Goal: Task Accomplishment & Management: Use online tool/utility

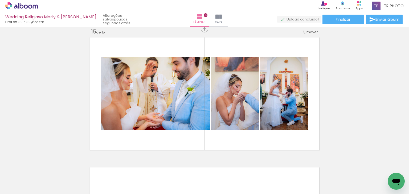
scroll to position [0, 2246]
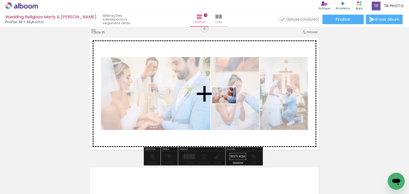
drag, startPoint x: 225, startPoint y: 175, endPoint x: 228, endPoint y: 104, distance: 71.1
click at [228, 104] on quentale-workspace at bounding box center [204, 97] width 409 height 194
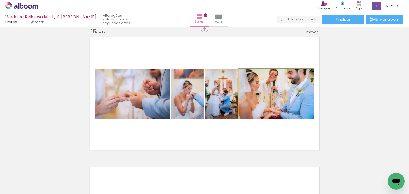
click at [286, 99] on quentale-photo at bounding box center [276, 94] width 75 height 50
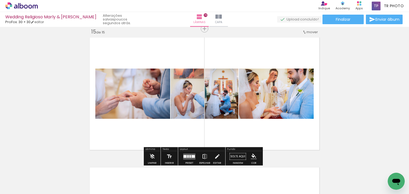
click at [203, 157] on iron-icon at bounding box center [205, 156] width 6 height 11
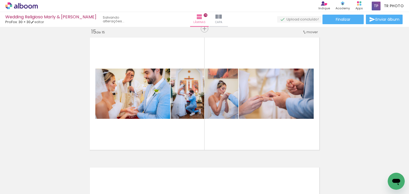
scroll to position [0, 1456]
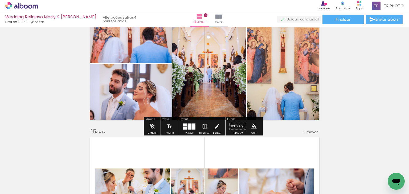
scroll to position [1730, 0]
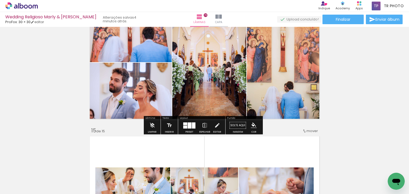
click at [189, 127] on div at bounding box center [190, 125] width 4 height 6
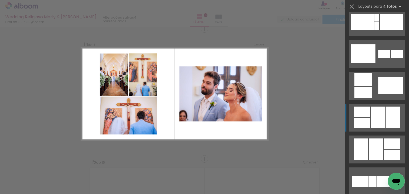
scroll to position [197, 0]
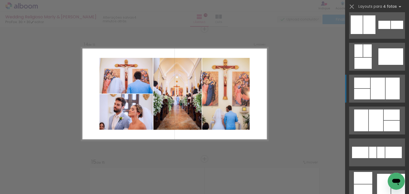
click at [373, 93] on div at bounding box center [377, 89] width 14 height 22
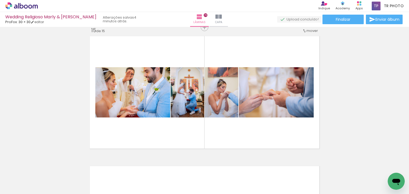
scroll to position [1832, 0]
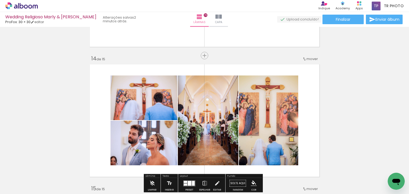
scroll to position [1699, 0]
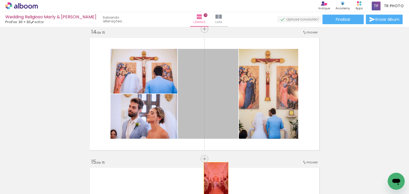
drag, startPoint x: 212, startPoint y: 88, endPoint x: 214, endPoint y: 180, distance: 92.6
click at [214, 180] on quentale-workspace at bounding box center [204, 97] width 409 height 194
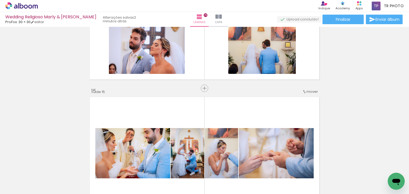
scroll to position [1778, 0]
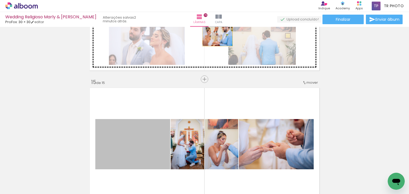
drag, startPoint x: 127, startPoint y: 140, endPoint x: 215, endPoint y: 36, distance: 136.2
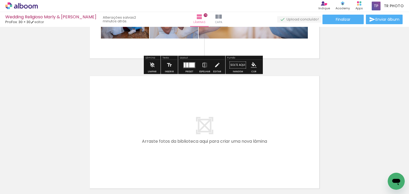
scroll to position [1809, 0]
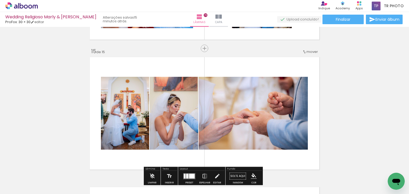
scroll to position [0, 1456]
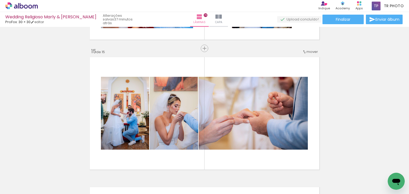
scroll to position [0, 1456]
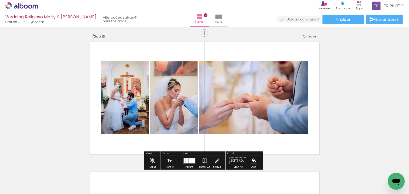
scroll to position [1862, 0]
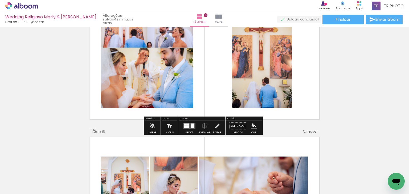
scroll to position [1703, 0]
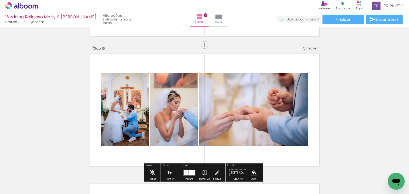
scroll to position [1809, 0]
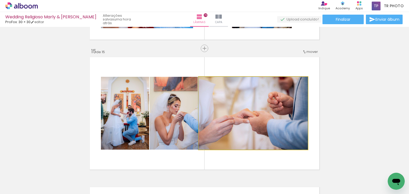
click at [272, 113] on quentale-photo at bounding box center [253, 113] width 109 height 73
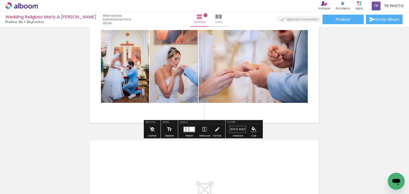
scroll to position [1862, 0]
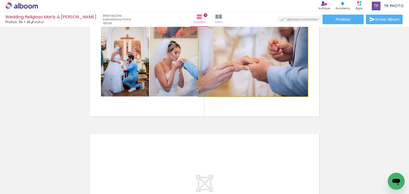
drag, startPoint x: 256, startPoint y: 75, endPoint x: 233, endPoint y: 77, distance: 23.5
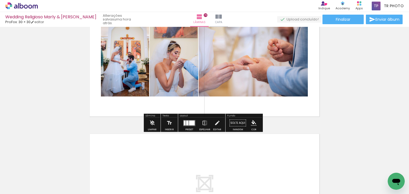
click at [187, 124] on quentale-layouter at bounding box center [189, 123] width 12 height 6
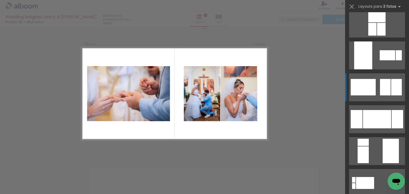
scroll to position [80, 0]
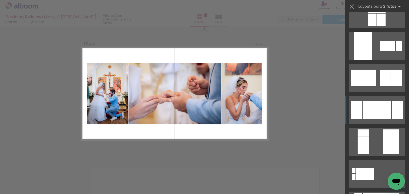
click at [366, 105] on div at bounding box center [377, 110] width 28 height 18
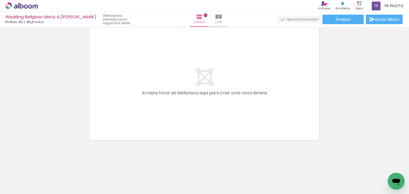
scroll to position [0, 2543]
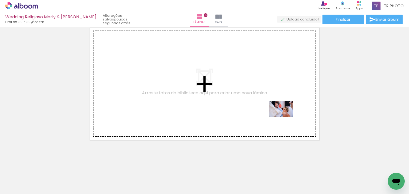
drag, startPoint x: 289, startPoint y: 179, endPoint x: 285, endPoint y: 117, distance: 62.7
click at [285, 117] on quentale-workspace at bounding box center [204, 97] width 409 height 194
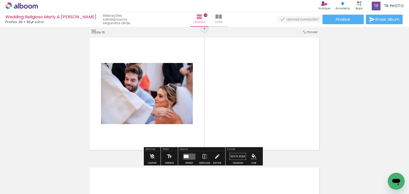
scroll to position [1959, 0]
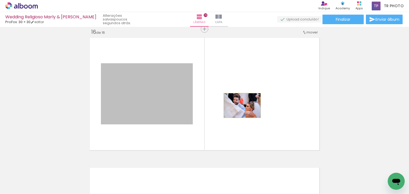
drag, startPoint x: 165, startPoint y: 101, endPoint x: 240, endPoint y: 105, distance: 75.2
click at [240, 105] on quentale-layouter at bounding box center [205, 94] width 234 height 117
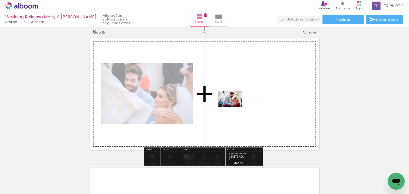
drag, startPoint x: 187, startPoint y: 174, endPoint x: 234, endPoint y: 107, distance: 81.9
click at [234, 107] on quentale-workspace at bounding box center [204, 97] width 409 height 194
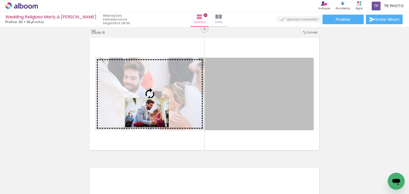
drag, startPoint x: 247, startPoint y: 110, endPoint x: 145, endPoint y: 113, distance: 102.2
click at [0, 0] on slot at bounding box center [0, 0] width 0 height 0
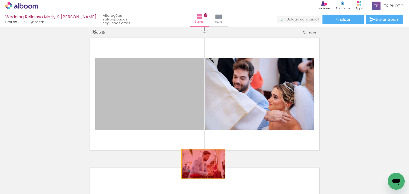
drag, startPoint x: 163, startPoint y: 100, endPoint x: 215, endPoint y: 160, distance: 78.9
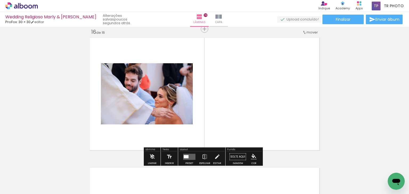
drag, startPoint x: 254, startPoint y: 100, endPoint x: 251, endPoint y: 111, distance: 12.2
click at [251, 111] on quentale-layouter at bounding box center [205, 94] width 234 height 117
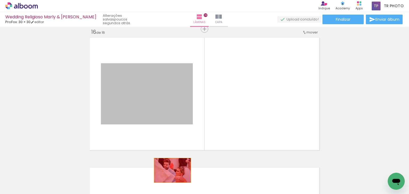
drag, startPoint x: 159, startPoint y: 89, endPoint x: 170, endPoint y: 170, distance: 81.6
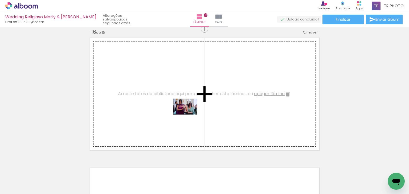
drag, startPoint x: 246, startPoint y: 167, endPoint x: 189, endPoint y: 115, distance: 77.2
click at [189, 115] on quentale-workspace at bounding box center [204, 97] width 409 height 194
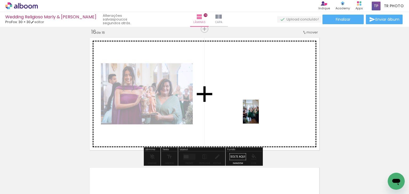
drag, startPoint x: 277, startPoint y: 175, endPoint x: 259, endPoint y: 116, distance: 61.7
click at [259, 116] on quentale-workspace at bounding box center [204, 97] width 409 height 194
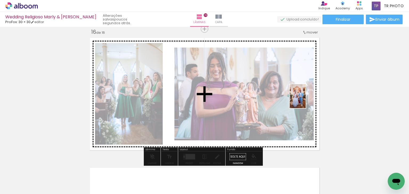
drag, startPoint x: 370, startPoint y: 177, endPoint x: 306, endPoint y: 100, distance: 100.1
click at [306, 100] on quentale-workspace at bounding box center [204, 97] width 409 height 194
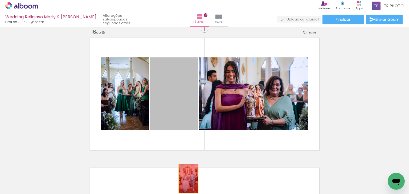
drag, startPoint x: 174, startPoint y: 92, endPoint x: 186, endPoint y: 179, distance: 87.5
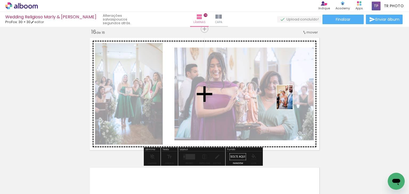
drag, startPoint x: 312, startPoint y: 179, endPoint x: 291, endPoint y: 97, distance: 84.8
click at [291, 97] on quentale-workspace at bounding box center [204, 97] width 409 height 194
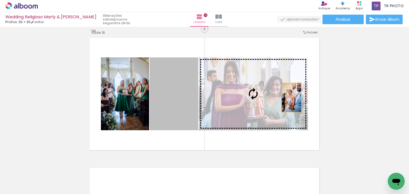
drag, startPoint x: 171, startPoint y: 94, endPoint x: 289, endPoint y: 97, distance: 118.8
click at [0, 0] on slot at bounding box center [0, 0] width 0 height 0
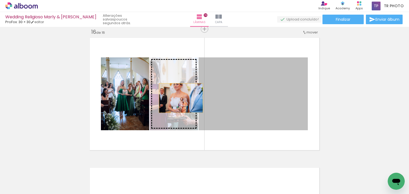
drag, startPoint x: 261, startPoint y: 102, endPoint x: 179, endPoint y: 98, distance: 81.8
click at [0, 0] on slot at bounding box center [0, 0] width 0 height 0
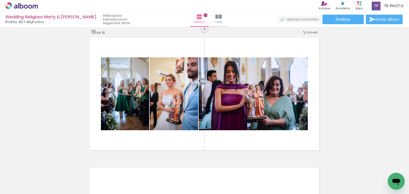
scroll to position [0, 2721]
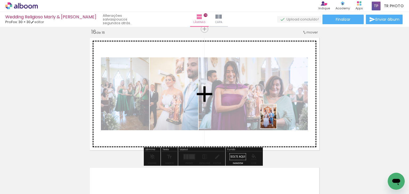
drag, startPoint x: 286, startPoint y: 184, endPoint x: 276, endPoint y: 121, distance: 64.4
click at [276, 121] on quentale-workspace at bounding box center [204, 97] width 409 height 194
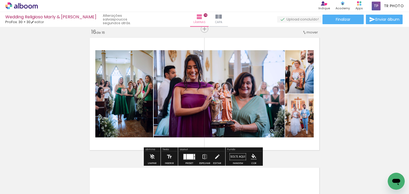
scroll to position [0, 2721]
click at [188, 158] on div at bounding box center [190, 156] width 7 height 5
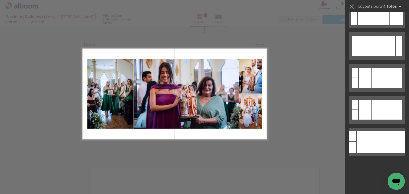
scroll to position [0, 0]
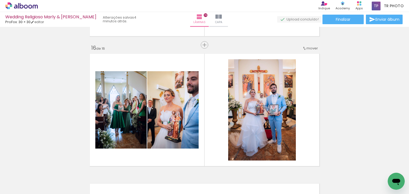
scroll to position [1939, 0]
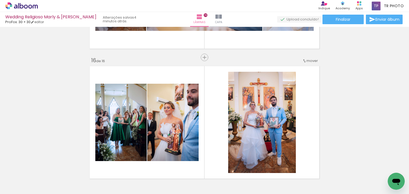
scroll to position [1966, 0]
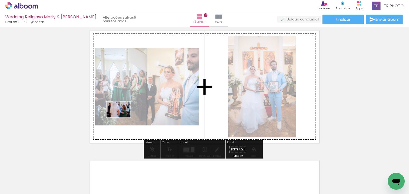
drag, startPoint x: 95, startPoint y: 177, endPoint x: 122, endPoint y: 118, distance: 65.5
click at [122, 118] on quentale-workspace at bounding box center [204, 97] width 409 height 194
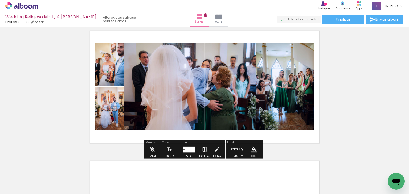
click at [202, 150] on iron-icon at bounding box center [205, 150] width 6 height 11
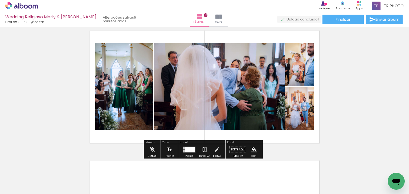
click at [182, 151] on div at bounding box center [189, 150] width 14 height 11
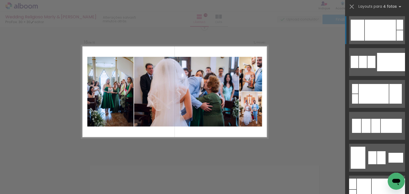
scroll to position [1959, 0]
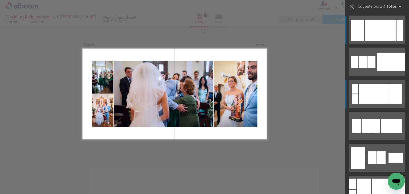
click at [386, 93] on quentale-layouter at bounding box center [377, 94] width 56 height 28
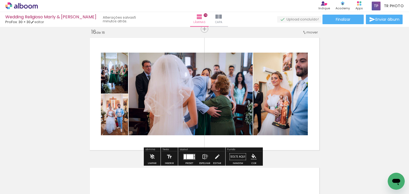
click at [205, 156] on iron-icon at bounding box center [205, 157] width 6 height 11
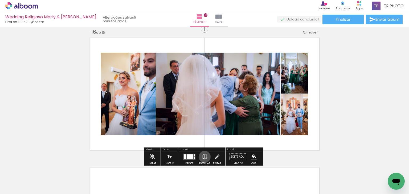
click at [203, 157] on iron-icon at bounding box center [205, 157] width 6 height 11
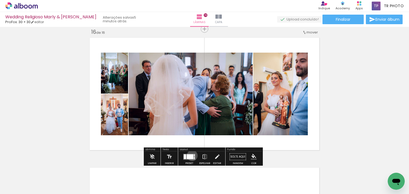
click at [191, 155] on div at bounding box center [190, 156] width 7 height 5
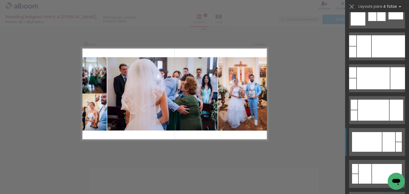
scroll to position [144, 0]
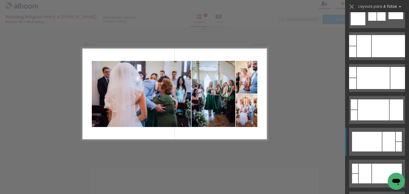
click at [361, 133] on div at bounding box center [367, 142] width 30 height 20
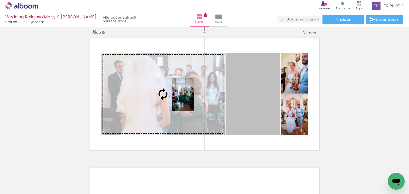
drag, startPoint x: 249, startPoint y: 96, endPoint x: 180, endPoint y: 94, distance: 68.7
click at [0, 0] on slot at bounding box center [0, 0] width 0 height 0
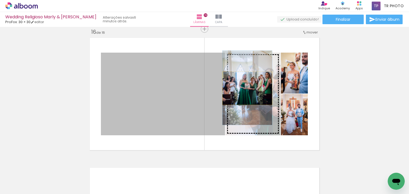
drag, startPoint x: 173, startPoint y: 90, endPoint x: 245, endPoint y: 88, distance: 72.4
click at [0, 0] on slot at bounding box center [0, 0] width 0 height 0
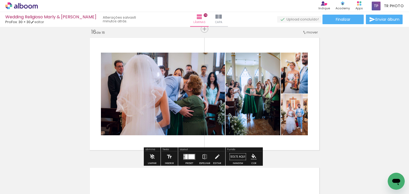
click at [202, 158] on iron-icon at bounding box center [205, 157] width 6 height 11
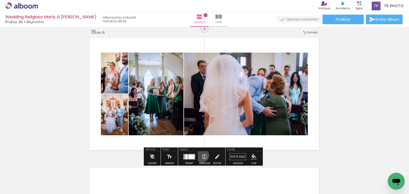
click at [202, 155] on iron-icon at bounding box center [205, 157] width 6 height 11
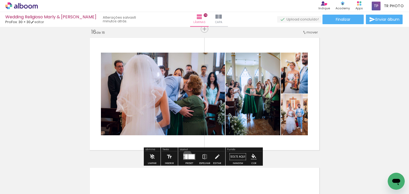
click at [186, 154] on quentale-layouter at bounding box center [189, 157] width 12 height 6
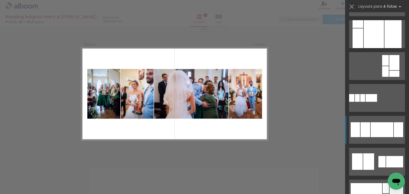
scroll to position [415, 0]
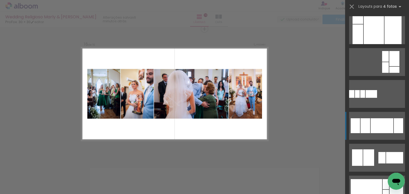
click at [375, 123] on div at bounding box center [381, 125] width 23 height 15
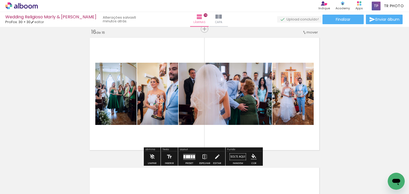
click at [204, 158] on iron-icon at bounding box center [205, 157] width 6 height 11
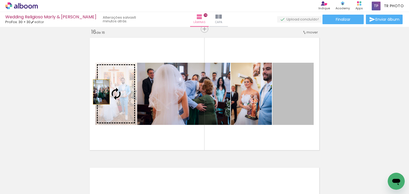
drag, startPoint x: 302, startPoint y: 89, endPoint x: 99, endPoint y: 92, distance: 202.8
click at [0, 0] on slot at bounding box center [0, 0] width 0 height 0
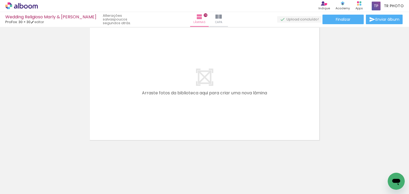
scroll to position [0, 2503]
click at [180, 174] on div at bounding box center [174, 176] width 18 height 26
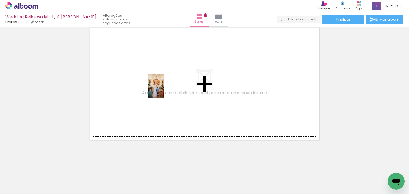
drag, startPoint x: 174, startPoint y: 160, endPoint x: 164, endPoint y: 90, distance: 70.4
click at [164, 90] on quentale-workspace at bounding box center [204, 97] width 409 height 194
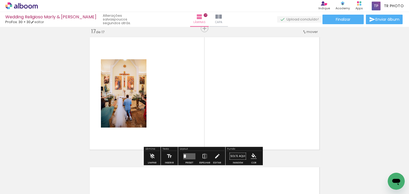
scroll to position [2089, 0]
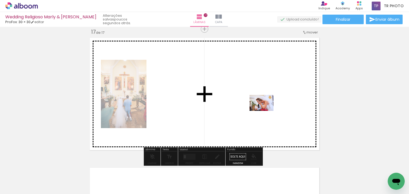
drag, startPoint x: 267, startPoint y: 178, endPoint x: 265, endPoint y: 110, distance: 67.6
click at [265, 110] on quentale-workspace at bounding box center [204, 97] width 409 height 194
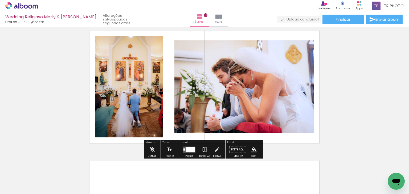
scroll to position [0, 2581]
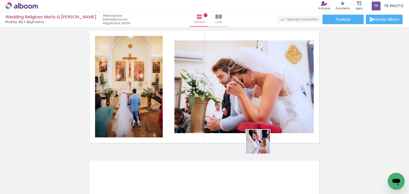
drag, startPoint x: 252, startPoint y: 176, endPoint x: 272, endPoint y: 119, distance: 60.4
click at [272, 119] on quentale-workspace at bounding box center [204, 97] width 409 height 194
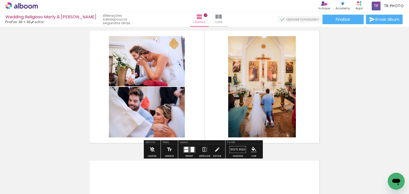
click at [203, 149] on iron-icon at bounding box center [205, 150] width 6 height 11
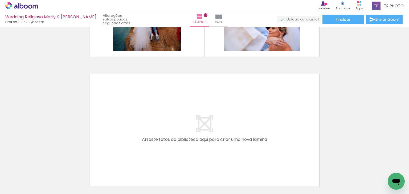
scroll to position [2203, 0]
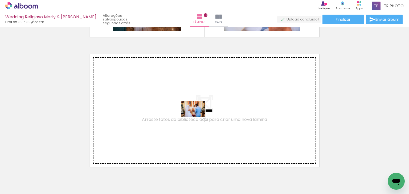
drag, startPoint x: 237, startPoint y: 175, endPoint x: 197, endPoint y: 117, distance: 70.7
click at [197, 117] on quentale-workspace at bounding box center [204, 97] width 409 height 194
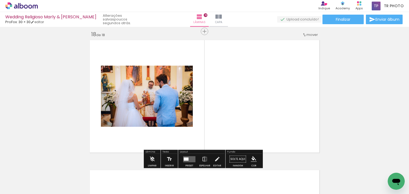
scroll to position [2219, 0]
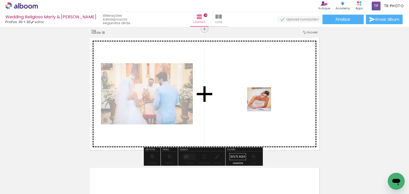
drag, startPoint x: 264, startPoint y: 177, endPoint x: 263, endPoint y: 104, distance: 73.7
click at [263, 104] on quentale-workspace at bounding box center [204, 97] width 409 height 194
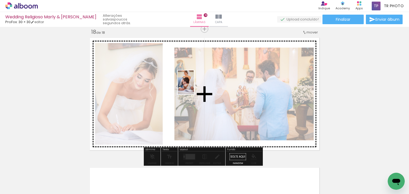
drag, startPoint x: 263, startPoint y: 139, endPoint x: 194, endPoint y: 86, distance: 86.7
click at [194, 86] on quentale-workspace at bounding box center [204, 97] width 409 height 194
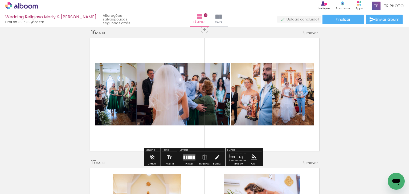
scroll to position [1926, 0]
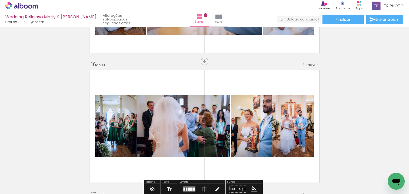
drag, startPoint x: 308, startPoint y: 65, endPoint x: 299, endPoint y: 93, distance: 29.7
click at [312, 122] on album-spread "16 de 18" at bounding box center [205, 126] width 234 height 117
click at [307, 64] on span "mover" at bounding box center [311, 64] width 11 height 5
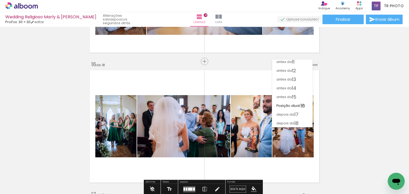
scroll to position [90, 0]
click at [302, 119] on paper-item "depois da 18" at bounding box center [292, 123] width 40 height 9
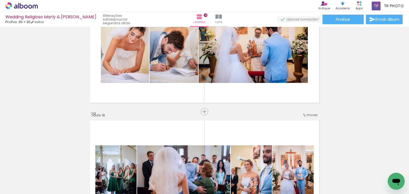
scroll to position [2166, 0]
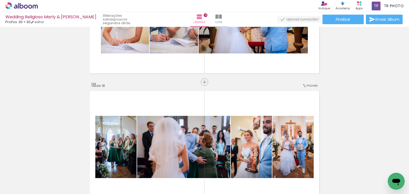
click at [311, 86] on span "mover" at bounding box center [311, 85] width 11 height 5
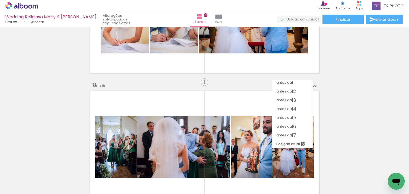
scroll to position [90, 0]
click at [298, 137] on paper-item "antes da 17" at bounding box center [292, 135] width 40 height 9
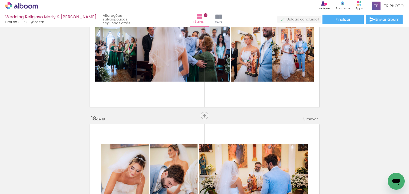
scroll to position [2089, 0]
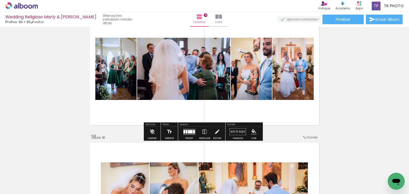
scroll to position [2200, 0]
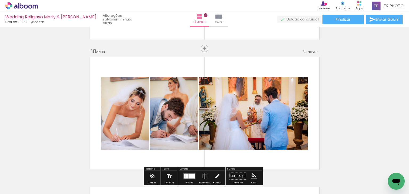
click at [225, 115] on quentale-photo at bounding box center [253, 113] width 109 height 73
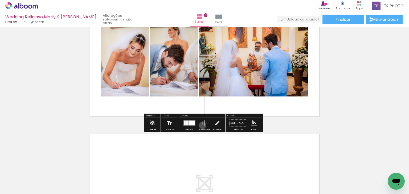
click at [202, 125] on iron-icon at bounding box center [205, 123] width 6 height 11
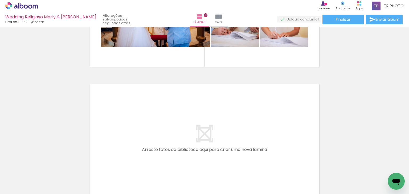
scroll to position [2306, 0]
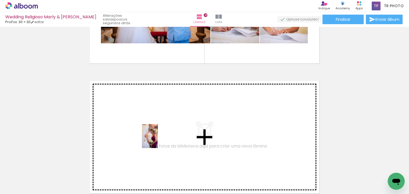
drag, startPoint x: 175, startPoint y: 178, endPoint x: 158, endPoint y: 140, distance: 40.9
click at [158, 140] on quentale-workspace at bounding box center [204, 97] width 409 height 194
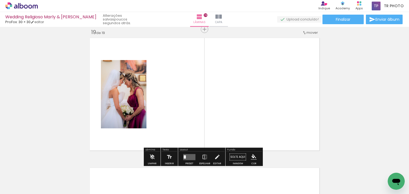
scroll to position [2350, 0]
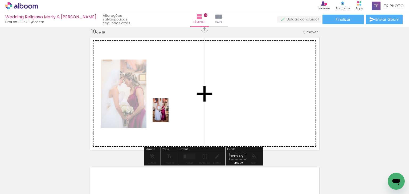
drag, startPoint x: 117, startPoint y: 177, endPoint x: 168, endPoint y: 114, distance: 80.6
click at [168, 114] on quentale-workspace at bounding box center [204, 97] width 409 height 194
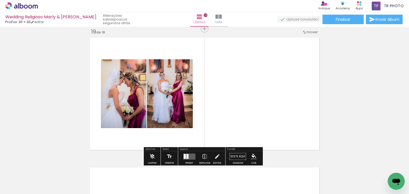
click at [261, 181] on div at bounding box center [264, 176] width 18 height 26
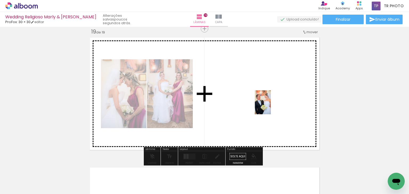
drag, startPoint x: 263, startPoint y: 180, endPoint x: 273, endPoint y: 94, distance: 86.2
click at [273, 94] on quentale-workspace at bounding box center [204, 97] width 409 height 194
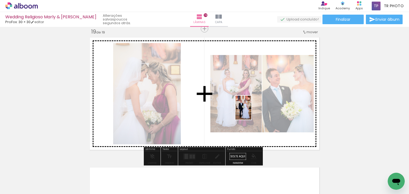
drag, startPoint x: 237, startPoint y: 184, endPoint x: 251, endPoint y: 112, distance: 73.3
click at [251, 112] on quentale-workspace at bounding box center [204, 97] width 409 height 194
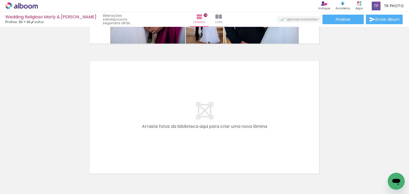
scroll to position [0, 3929]
drag, startPoint x: 333, startPoint y: 193, endPoint x: 10, endPoint y: 13, distance: 369.6
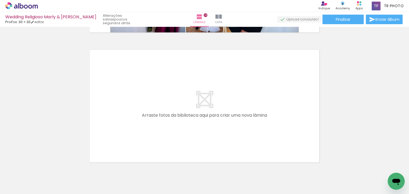
scroll to position [2483, 0]
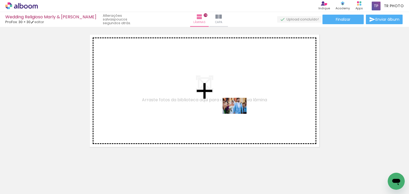
drag, startPoint x: 233, startPoint y: 176, endPoint x: 238, endPoint y: 112, distance: 63.8
click at [238, 112] on quentale-workspace at bounding box center [204, 97] width 409 height 194
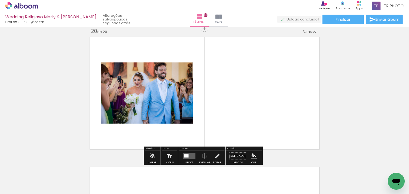
scroll to position [2479, 0]
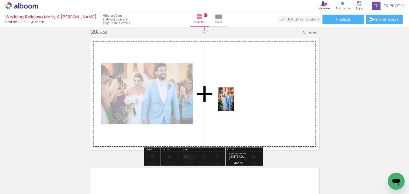
drag, startPoint x: 211, startPoint y: 182, endPoint x: 234, endPoint y: 104, distance: 81.9
click at [234, 104] on quentale-workspace at bounding box center [204, 97] width 409 height 194
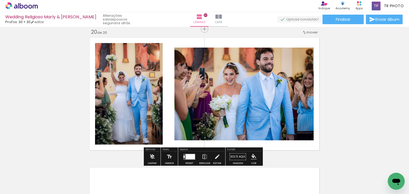
click at [187, 156] on div at bounding box center [190, 156] width 9 height 5
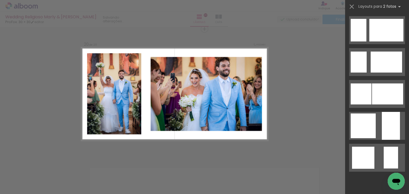
scroll to position [0, 0]
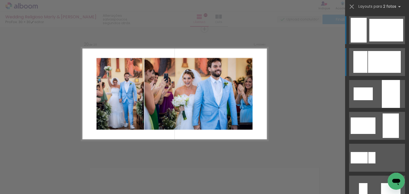
click at [369, 63] on div at bounding box center [384, 62] width 33 height 22
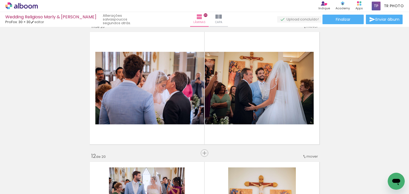
scroll to position [1282, 0]
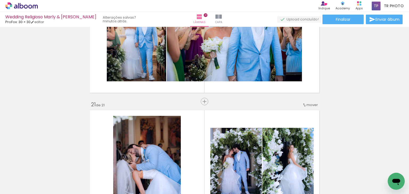
scroll to position [2537, 0]
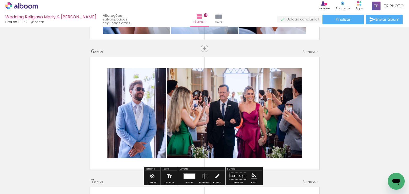
scroll to position [660, 0]
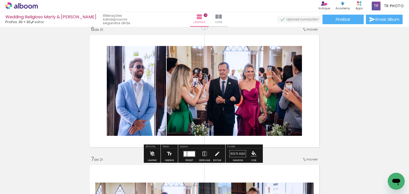
click at [187, 154] on div at bounding box center [191, 153] width 8 height 5
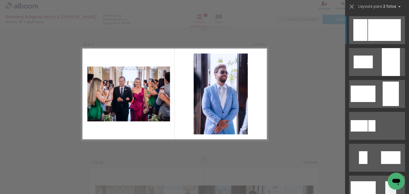
scroll to position [657, 0]
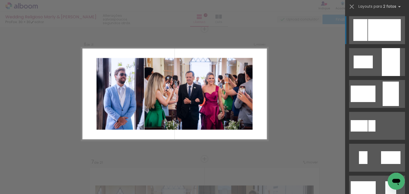
click at [381, 32] on div at bounding box center [384, 30] width 33 height 22
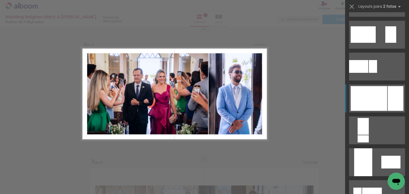
scroll to position [218, 0]
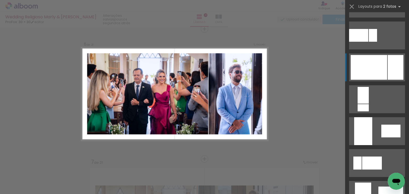
click at [380, 61] on div at bounding box center [369, 67] width 36 height 25
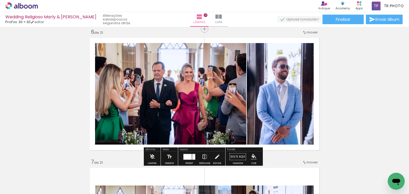
click at [204, 156] on iron-icon at bounding box center [205, 157] width 6 height 11
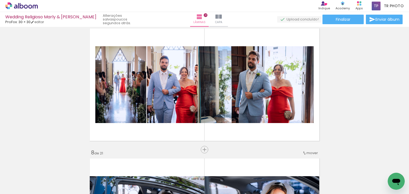
scroll to position [817, 0]
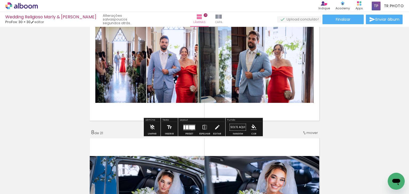
click at [191, 129] on div at bounding box center [192, 127] width 6 height 4
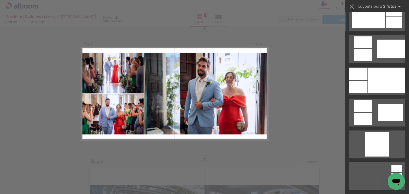
scroll to position [3082, 0]
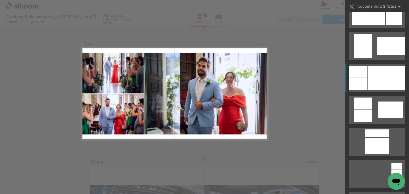
click at [378, 68] on div at bounding box center [386, 78] width 37 height 24
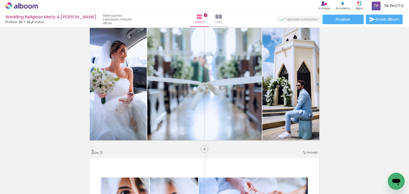
scroll to position [133, 0]
